Goal: Transaction & Acquisition: Purchase product/service

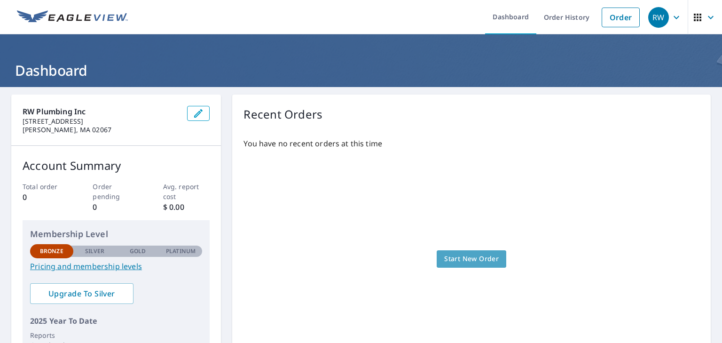
click at [456, 259] on span "Start New Order" at bounding box center [471, 259] width 55 height 12
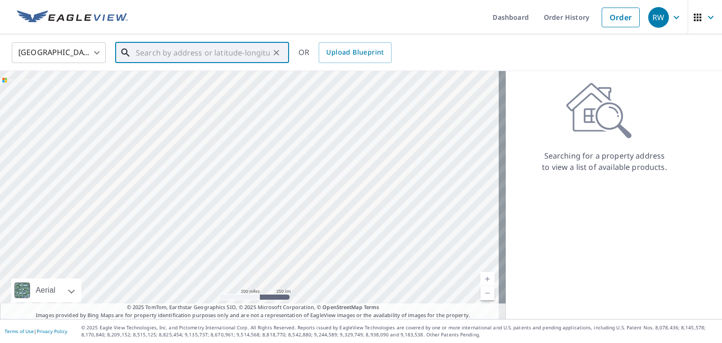
click at [187, 53] on input "text" at bounding box center [203, 53] width 134 height 26
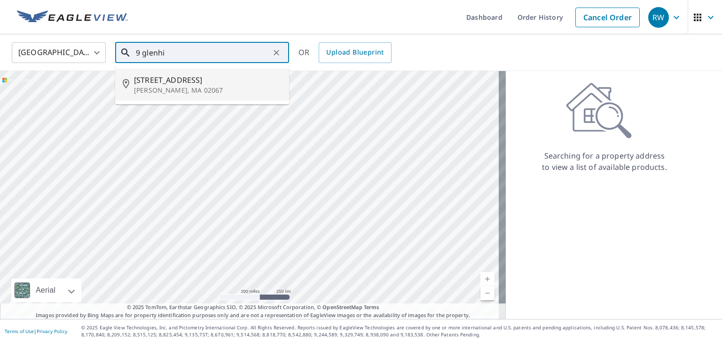
click at [173, 80] on span "[STREET_ADDRESS]" at bounding box center [208, 79] width 148 height 11
type input "[STREET_ADDRESS][PERSON_NAME]"
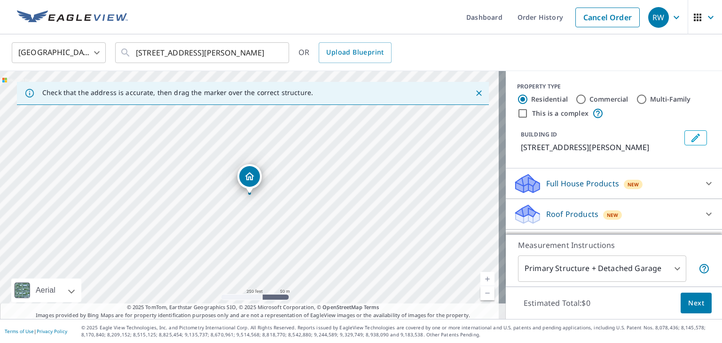
scroll to position [55, 0]
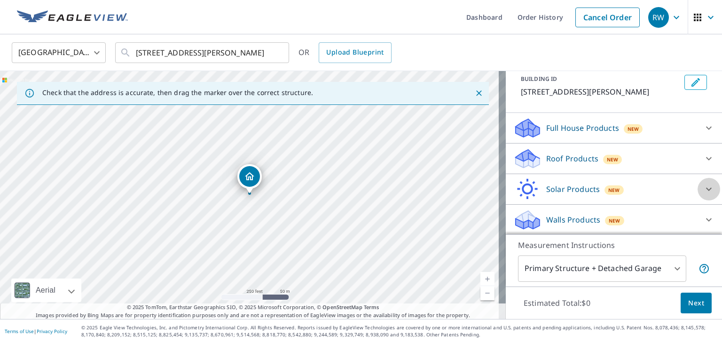
click at [698, 186] on div at bounding box center [709, 189] width 23 height 23
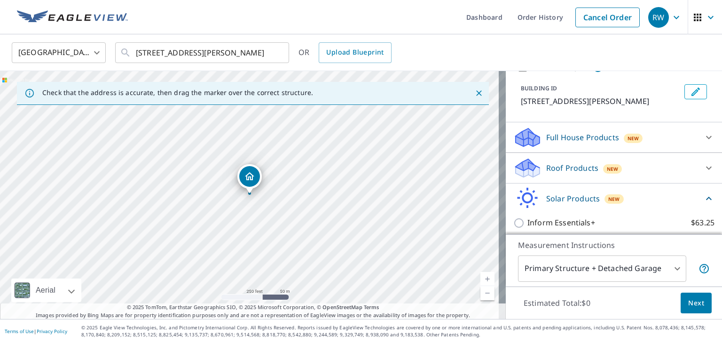
scroll to position [42, 0]
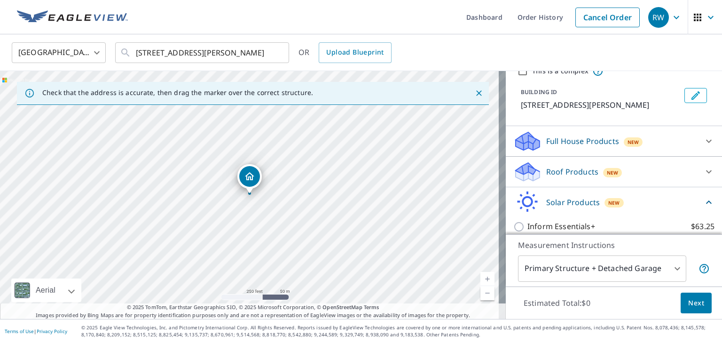
click at [640, 171] on div "Roof Products New" at bounding box center [606, 172] width 184 height 22
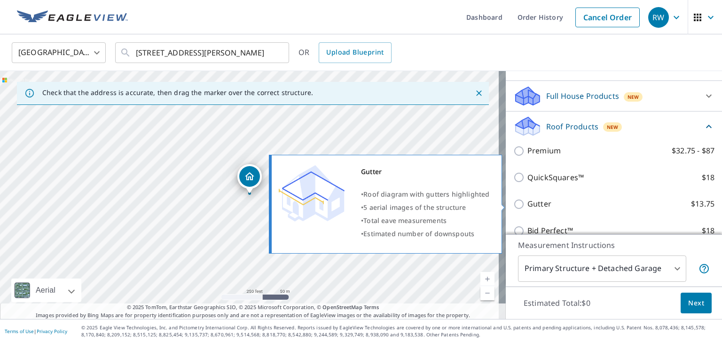
scroll to position [0, 0]
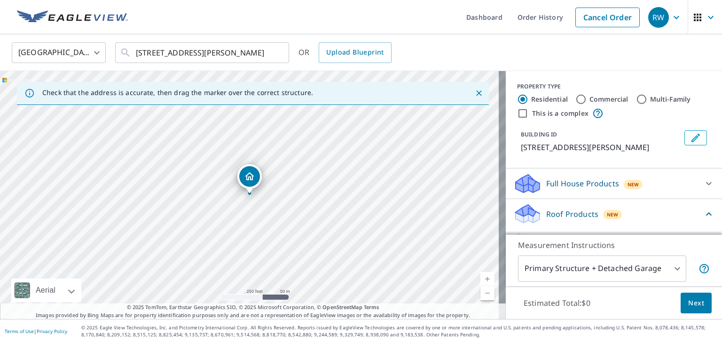
click at [250, 195] on div "[STREET_ADDRESS][PERSON_NAME]" at bounding box center [253, 195] width 506 height 248
click at [247, 182] on div "Dropped pin, building 1, Residential property, 9 Glenhill Rd Sharon, MA 02067" at bounding box center [249, 176] width 21 height 21
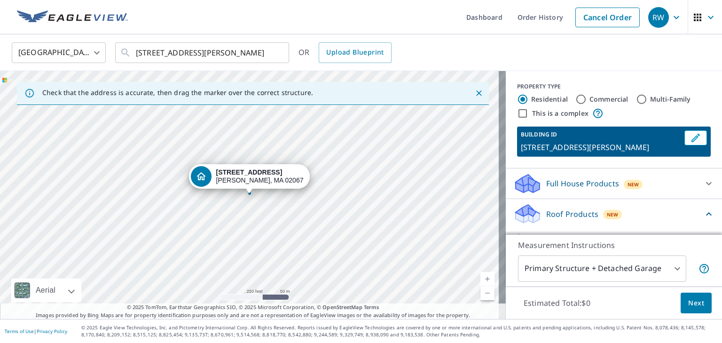
click at [309, 246] on div "[STREET_ADDRESS][PERSON_NAME]" at bounding box center [253, 195] width 506 height 248
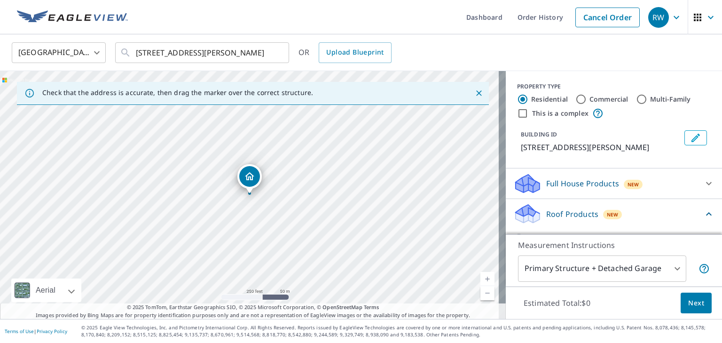
click at [482, 277] on link "Current Level 17, Zoom In" at bounding box center [488, 279] width 14 height 14
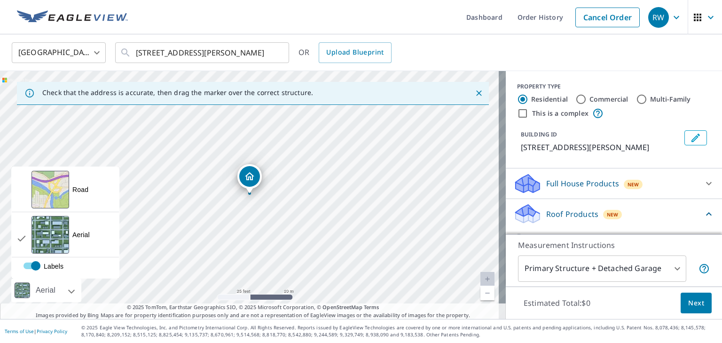
click at [74, 292] on div "Aerial" at bounding box center [46, 290] width 70 height 24
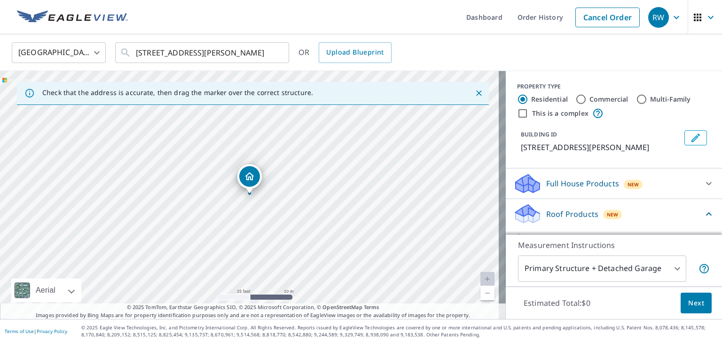
click at [74, 292] on div "Aerial" at bounding box center [46, 290] width 70 height 24
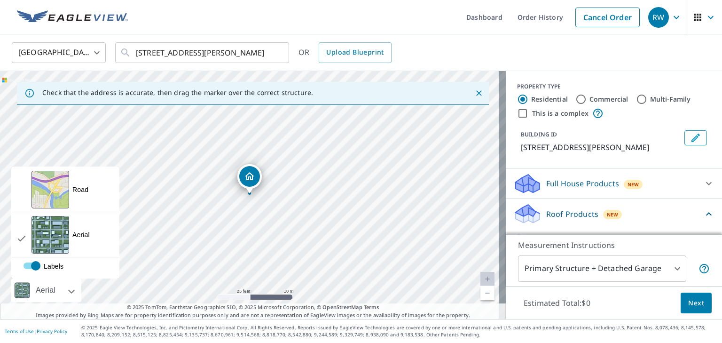
click at [74, 292] on div "Aerial" at bounding box center [46, 290] width 70 height 24
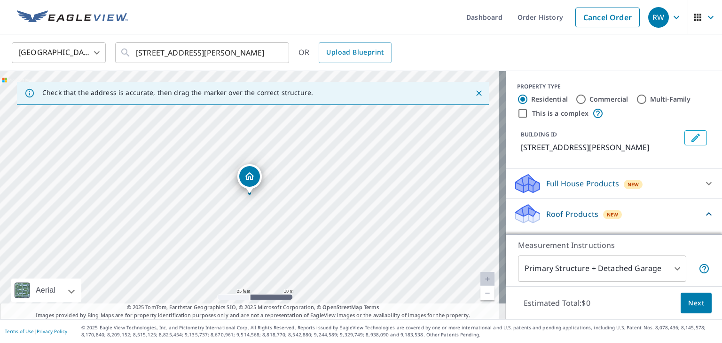
click at [74, 292] on div "Aerial" at bounding box center [46, 290] width 70 height 24
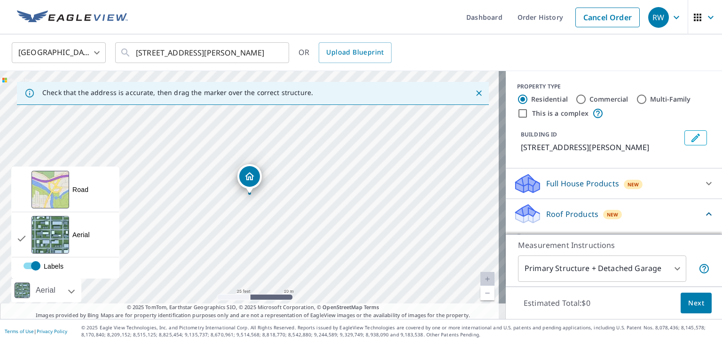
click at [74, 292] on div "Aerial" at bounding box center [46, 290] width 70 height 24
